Goal: Communication & Community: Answer question/provide support

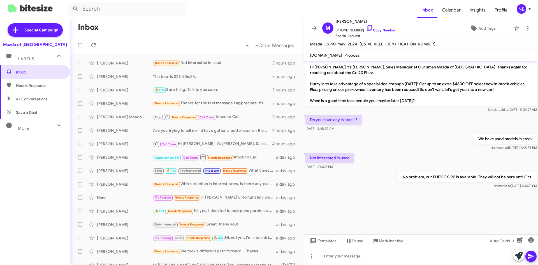
click at [26, 44] on div "Mazda of [GEOGRAPHIC_DATA]" at bounding box center [35, 45] width 64 height 6
click at [37, 58] on div "Labels" at bounding box center [29, 56] width 50 height 10
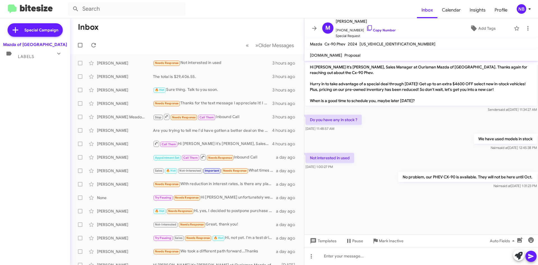
click at [35, 54] on div "Labels" at bounding box center [29, 54] width 50 height 10
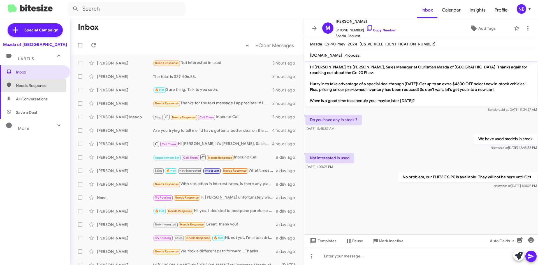
click at [25, 85] on span "Needs Response" at bounding box center [40, 86] width 48 height 6
type input "in:needs-response"
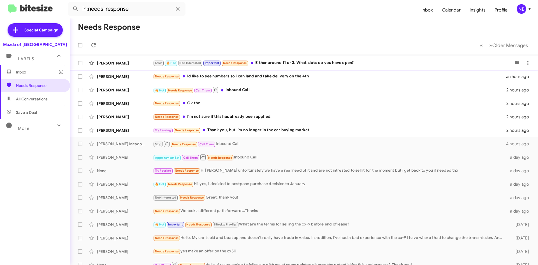
click at [313, 62] on div "Sales 🔥 Hot Not-Interested Important Needs Response Either around 11 or 3. What…" at bounding box center [332, 63] width 358 height 6
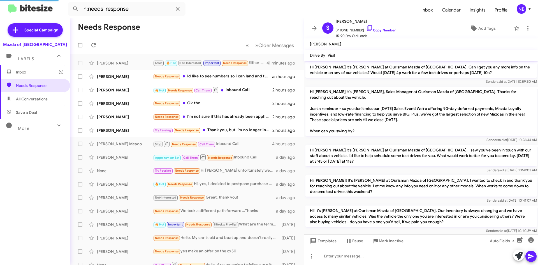
scroll to position [364, 0]
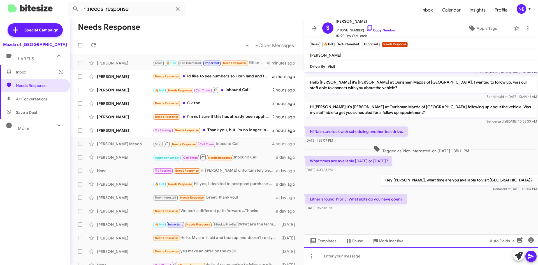
click at [341, 255] on div at bounding box center [421, 256] width 234 height 18
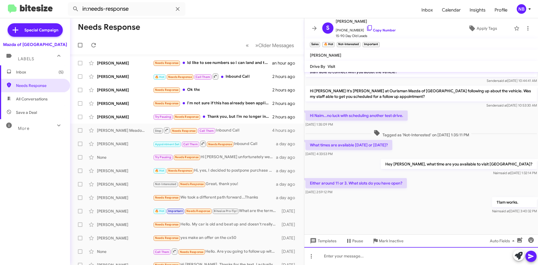
scroll to position [448, 0]
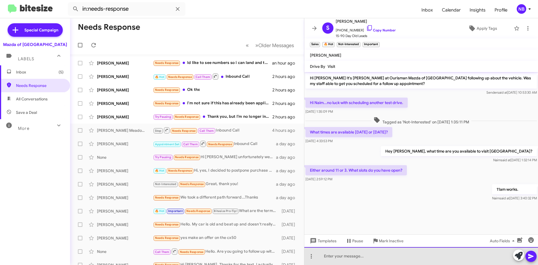
click at [339, 253] on div at bounding box center [421, 256] width 234 height 18
click at [380, 256] on div "We will see you tomorrow at 11am." at bounding box center [421, 256] width 234 height 18
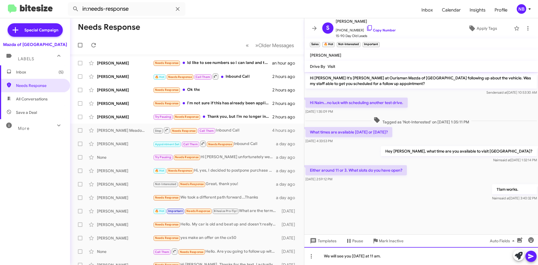
drag, startPoint x: 411, startPoint y: 259, endPoint x: 408, endPoint y: 258, distance: 3.5
click at [408, 258] on div "We will see you tomorrow at 11 am." at bounding box center [421, 256] width 234 height 18
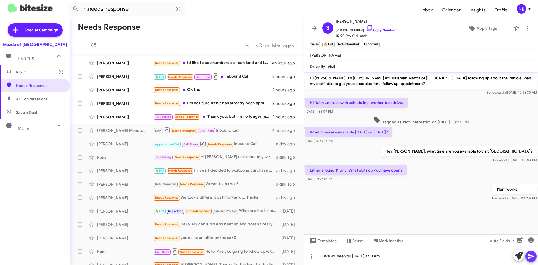
click at [531, 254] on icon at bounding box center [530, 256] width 7 height 7
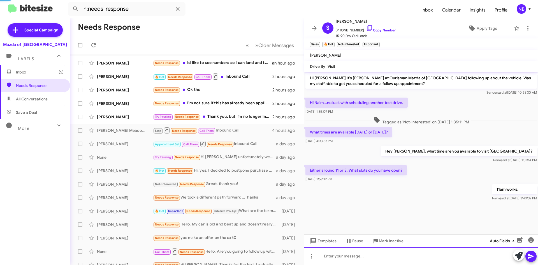
scroll to position [0, 0]
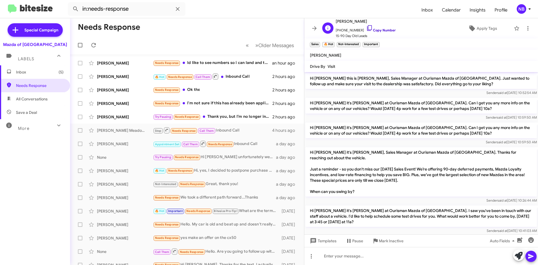
click at [370, 29] on link "Copy Number" at bounding box center [380, 30] width 29 height 4
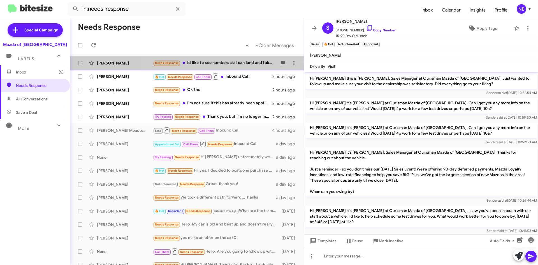
click at [237, 64] on div "Needs Response Id like to see numbers so i can land and take delivery on the 4th" at bounding box center [215, 63] width 124 height 6
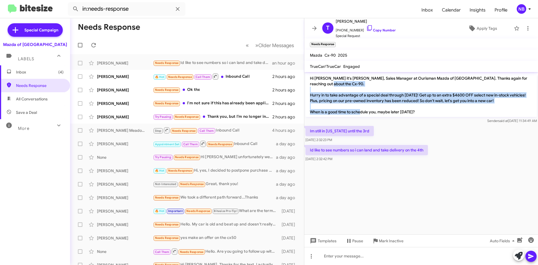
drag, startPoint x: 365, startPoint y: 82, endPoint x: 388, endPoint y: 109, distance: 35.2
click at [388, 109] on p "Hi Thomas it's Naim Bryant, Sales Manager at Ourisman Mazda of Rockville. Thank…" at bounding box center [420, 95] width 231 height 44
drag, startPoint x: 322, startPoint y: 146, endPoint x: 408, endPoint y: 152, distance: 86.5
click at [408, 152] on div "Id like to see numbers so i can land and take delivery on the 4th Sep 19, 2025,…" at bounding box center [366, 153] width 122 height 17
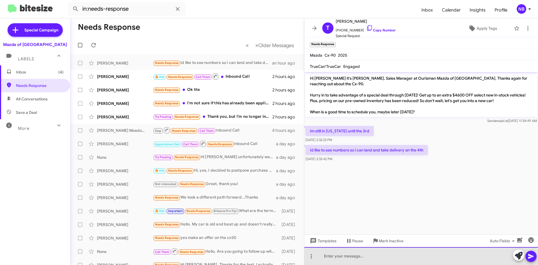
click at [342, 253] on div at bounding box center [421, 256] width 234 height 18
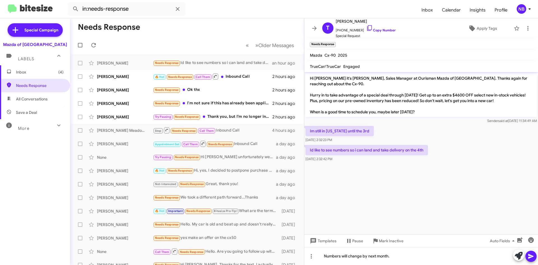
click at [403, 193] on cdk-virtual-scroll-viewport "Hi Thomas it's Naim Bryant, Sales Manager at Ourisman Mazda of Rockville. Thank…" at bounding box center [421, 153] width 234 height 162
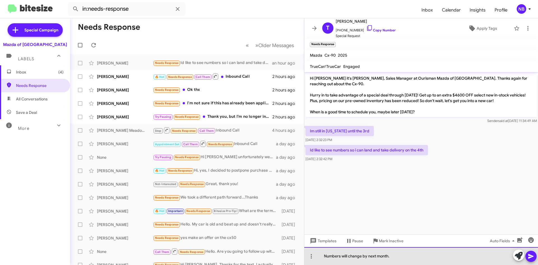
click at [397, 256] on div "Numbers will change by next month." at bounding box center [421, 256] width 234 height 18
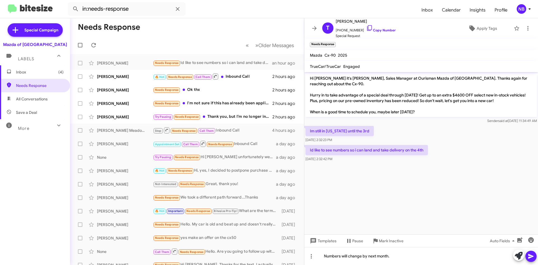
click at [393, 169] on cdk-virtual-scroll-viewport "Hi Thomas it's Naim Bryant, Sales Manager at Ourisman Mazda of Rockville. Thank…" at bounding box center [421, 153] width 234 height 162
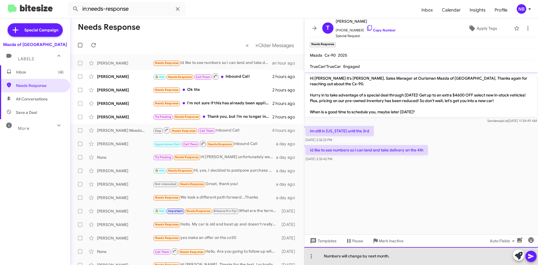
click at [399, 253] on div "Numbers will change by next month." at bounding box center [421, 256] width 234 height 18
click at [398, 255] on div "Numbers will change by next month." at bounding box center [421, 256] width 234 height 18
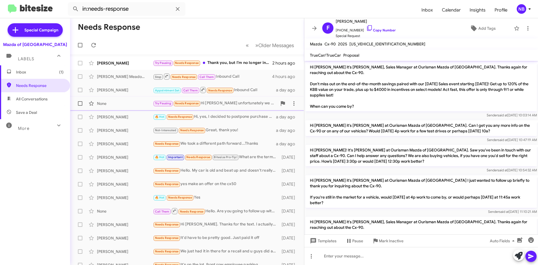
click at [225, 109] on span "None Try Pausing Needs Response Hi [PERSON_NAME] unfortunately we have a real n…" at bounding box center [187, 103] width 234 height 13
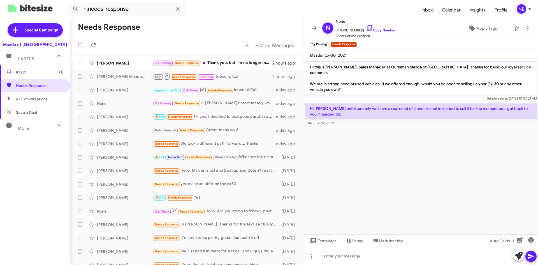
drag, startPoint x: 370, startPoint y: 104, endPoint x: 399, endPoint y: 119, distance: 31.9
click at [399, 119] on div "Hi [PERSON_NAME] unfortunately we have a real need of it and are not intrested …" at bounding box center [420, 114] width 231 height 22
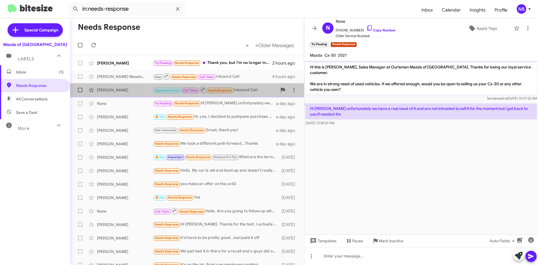
click at [250, 90] on div "Appointment Set Call Them Needs Response Inbound Call" at bounding box center [215, 89] width 124 height 7
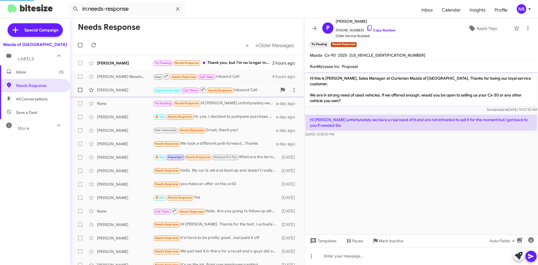
scroll to position [12, 0]
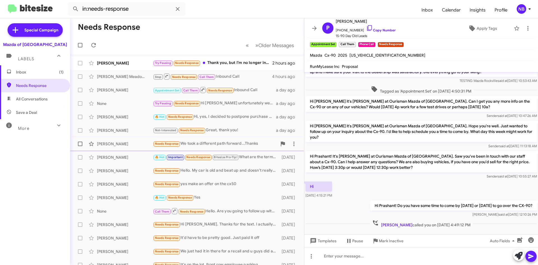
click at [241, 141] on div "Needs Response We took a different path forward...Thanks" at bounding box center [215, 143] width 124 height 6
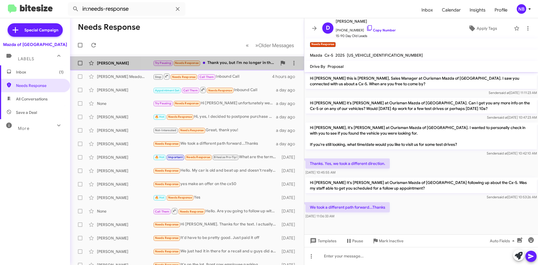
click at [228, 62] on div "Try Pausing Needs Response Thank you, but I’m no longer in the car buying marke…" at bounding box center [215, 63] width 124 height 6
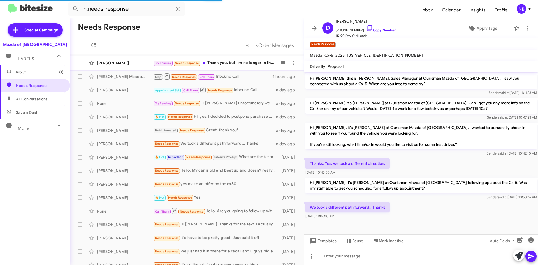
click at [225, 62] on div "Try Pausing Needs Response Thank you, but I’m no longer in the car buying marke…" at bounding box center [215, 63] width 124 height 6
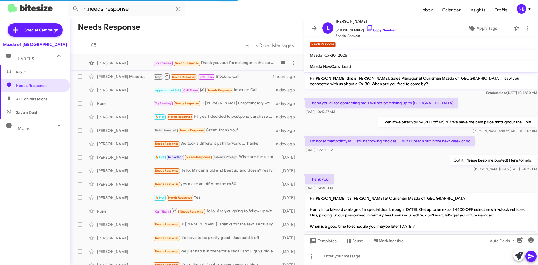
scroll to position [35, 0]
